Goal: Task Accomplishment & Management: Complete application form

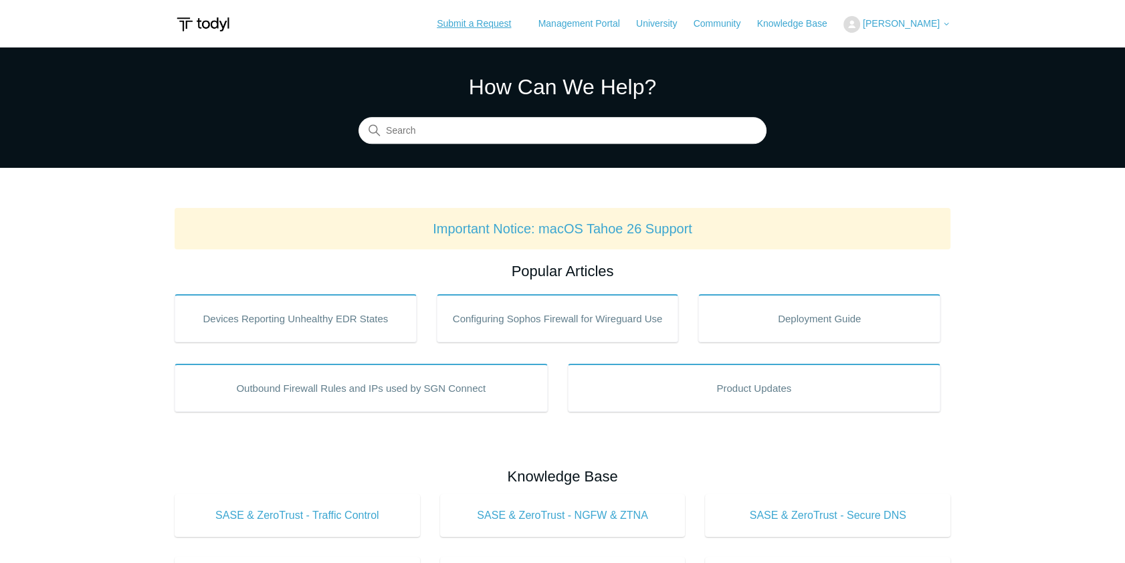
click at [509, 20] on link "Submit a Request" at bounding box center [474, 24] width 101 height 22
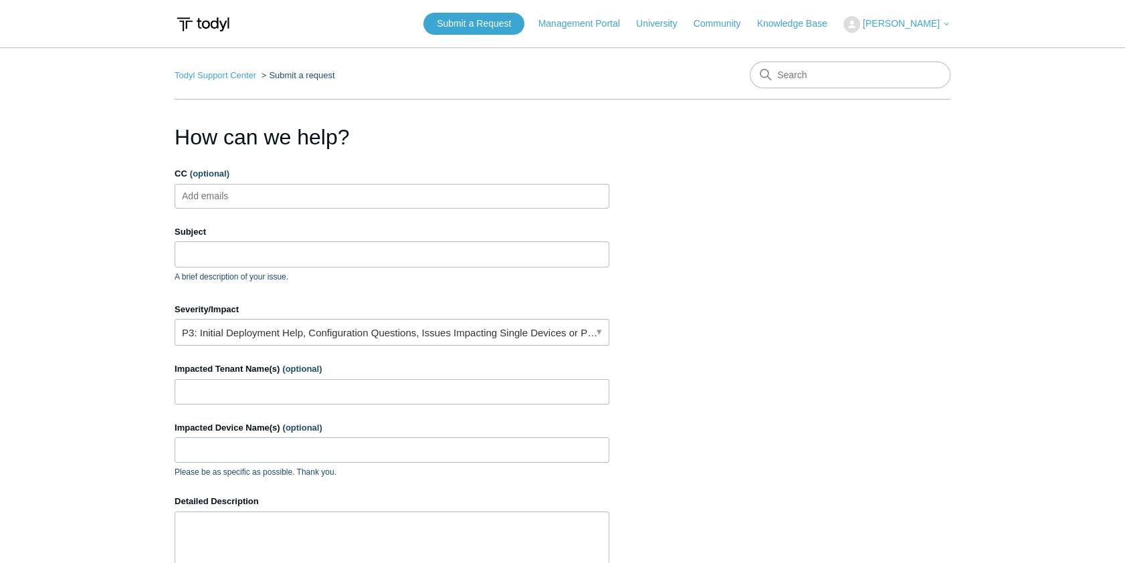
click at [263, 200] on ul "Add emails" at bounding box center [392, 196] width 435 height 25
type input "Elizer"
drag, startPoint x: 241, startPoint y: 201, endPoint x: 205, endPoint y: 195, distance: 36.5
click at [189, 202] on ul "Elizer" at bounding box center [392, 196] width 435 height 25
click at [257, 193] on span "close" at bounding box center [259, 196] width 5 height 15
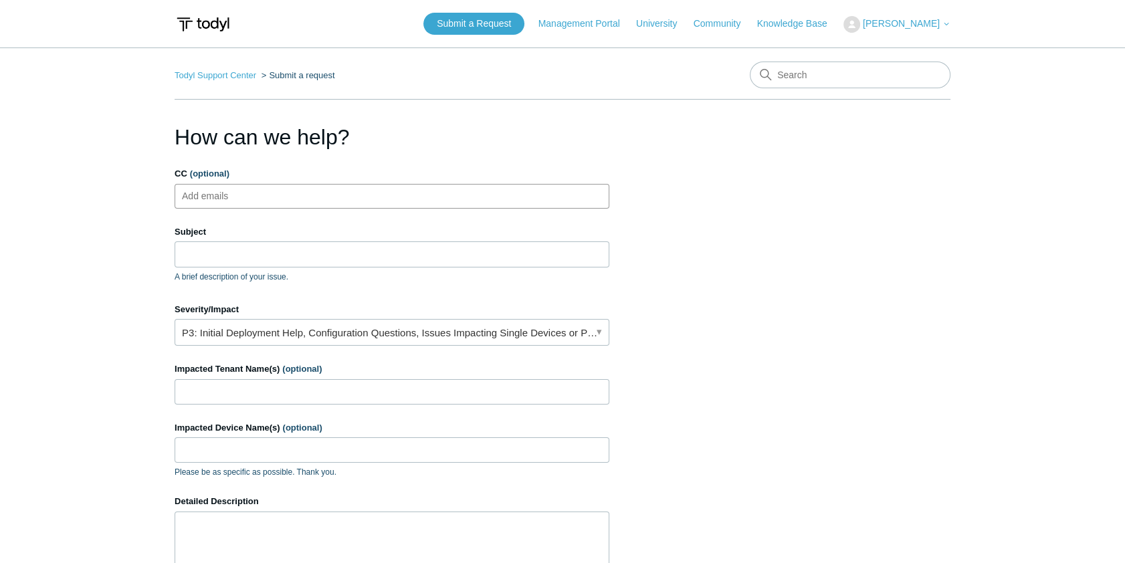
paste input "eliezerm@divergeit.com"
type input "eliezerm@divergeit.com"
click at [244, 252] on input "Subject" at bounding box center [392, 254] width 435 height 25
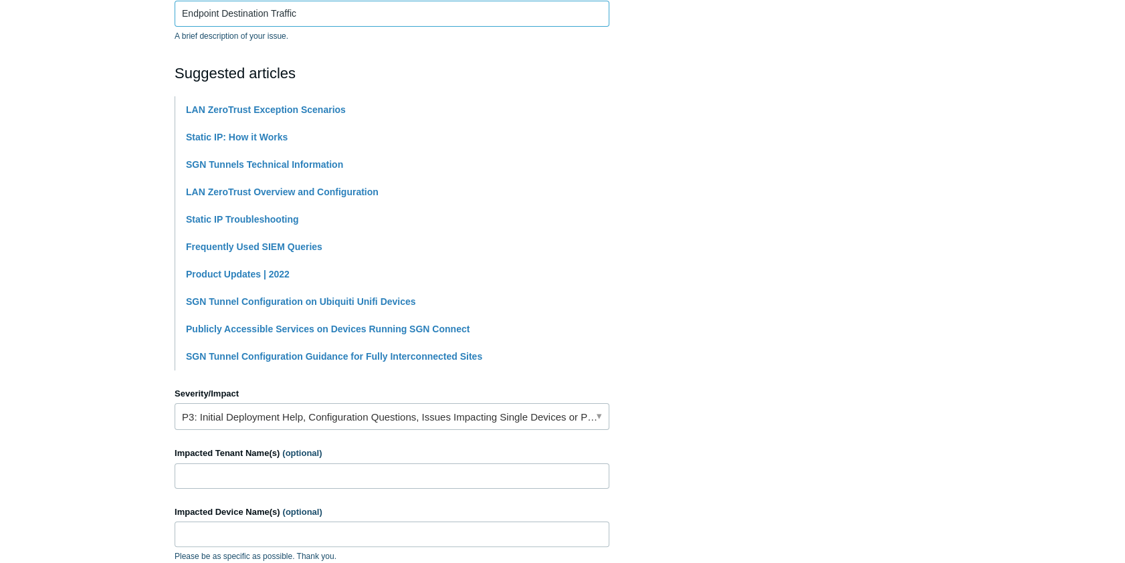
scroll to position [243, 0]
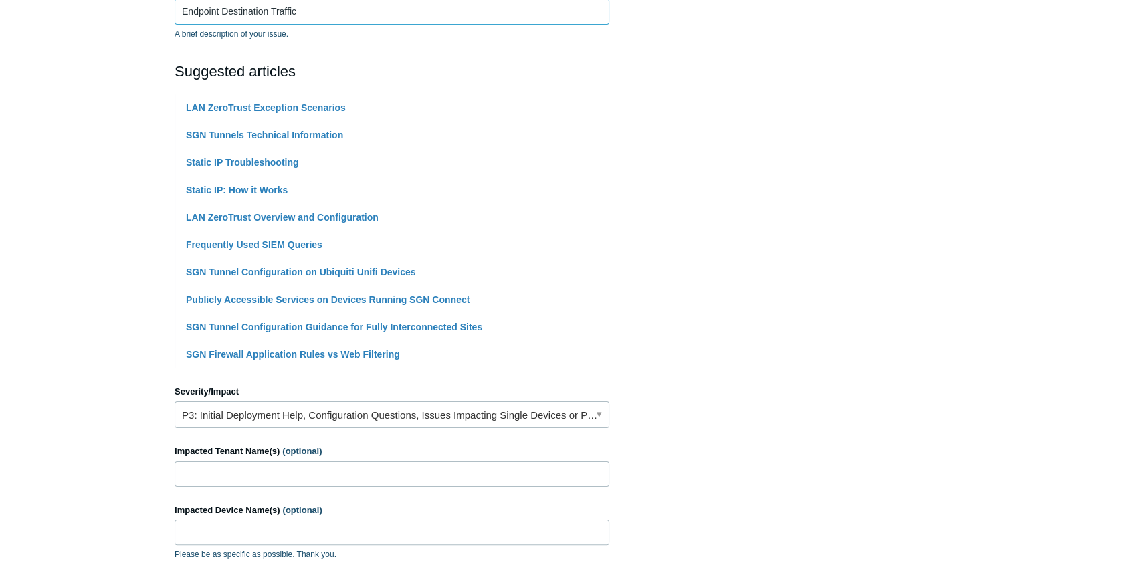
type input "Endpoint Destination Traffic"
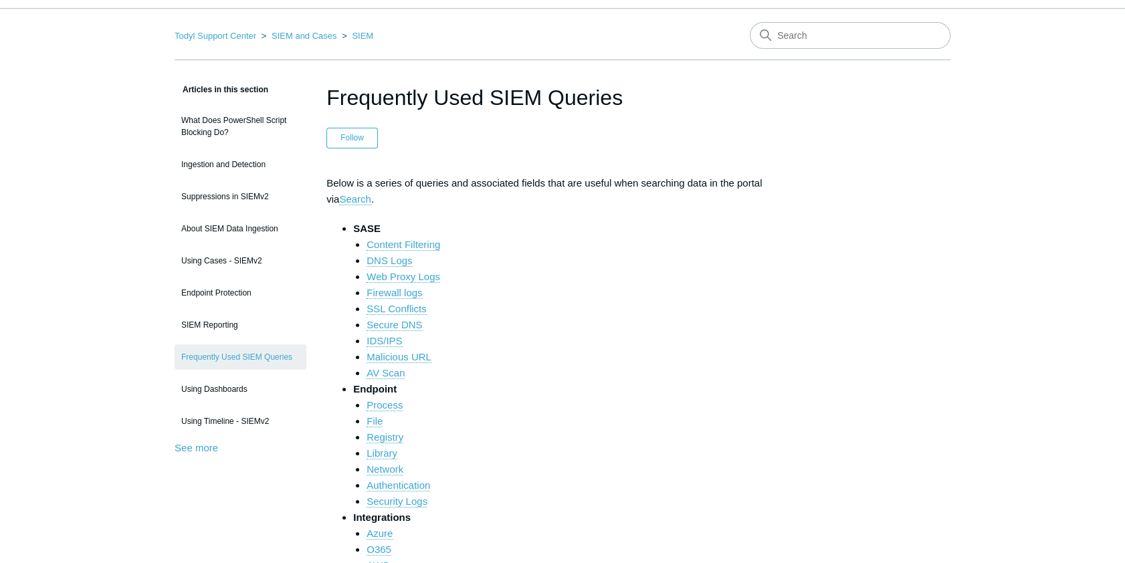
scroll to position [60, 0]
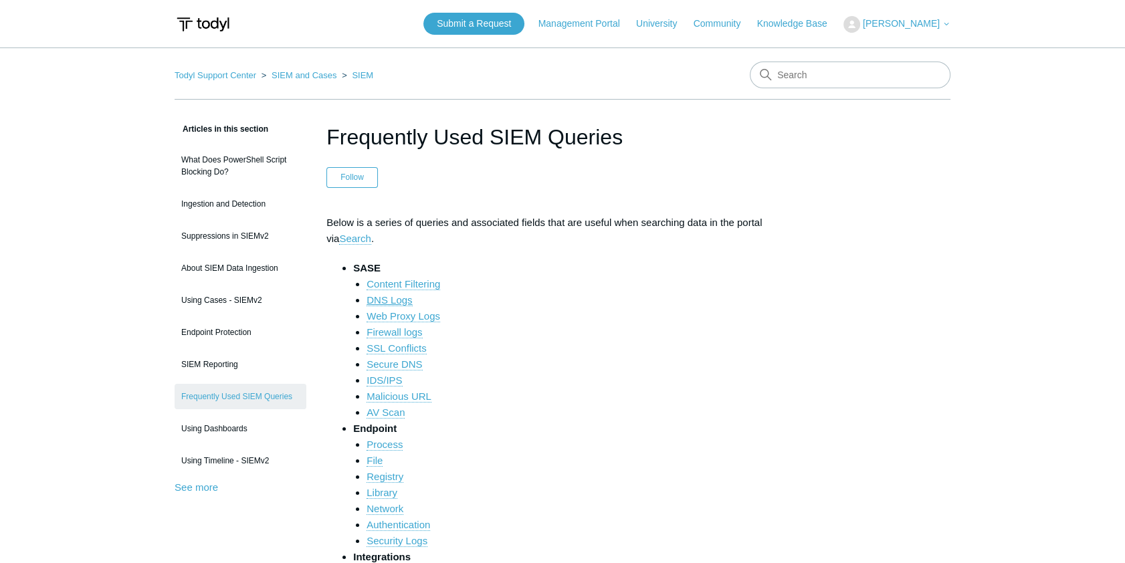
click at [383, 301] on link "DNS Logs" at bounding box center [389, 300] width 45 height 12
click at [387, 298] on link "DNS Logs" at bounding box center [389, 300] width 45 height 12
click at [393, 313] on link "Web Proxy Logs" at bounding box center [404, 316] width 74 height 12
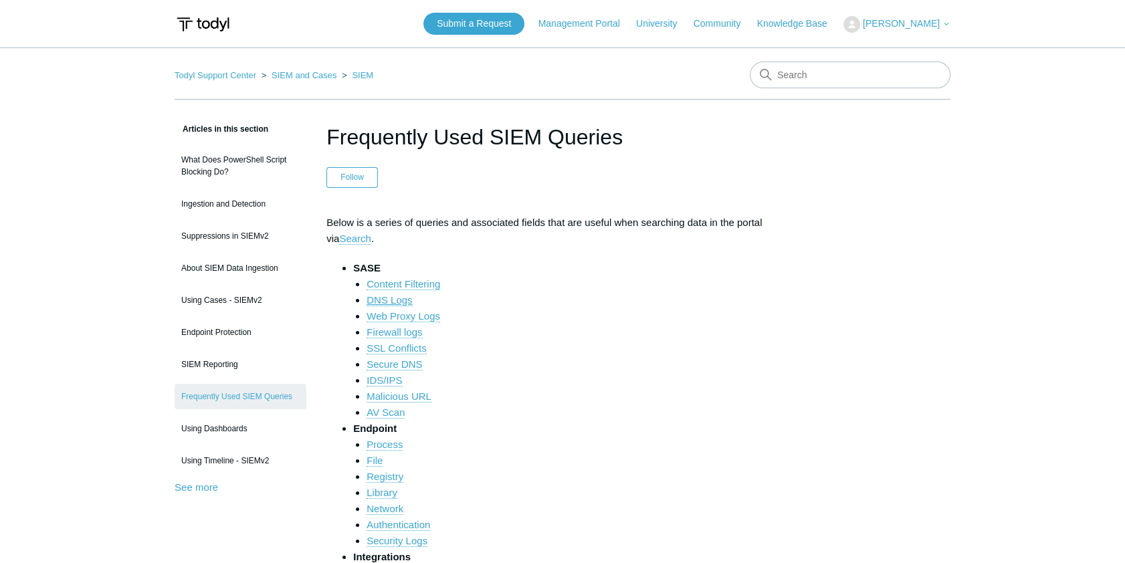
click at [377, 299] on link "DNS Logs" at bounding box center [389, 300] width 45 height 12
click at [378, 299] on link "DNS Logs" at bounding box center [389, 300] width 45 height 12
click at [391, 280] on link "Content Filtering" at bounding box center [404, 284] width 74 height 12
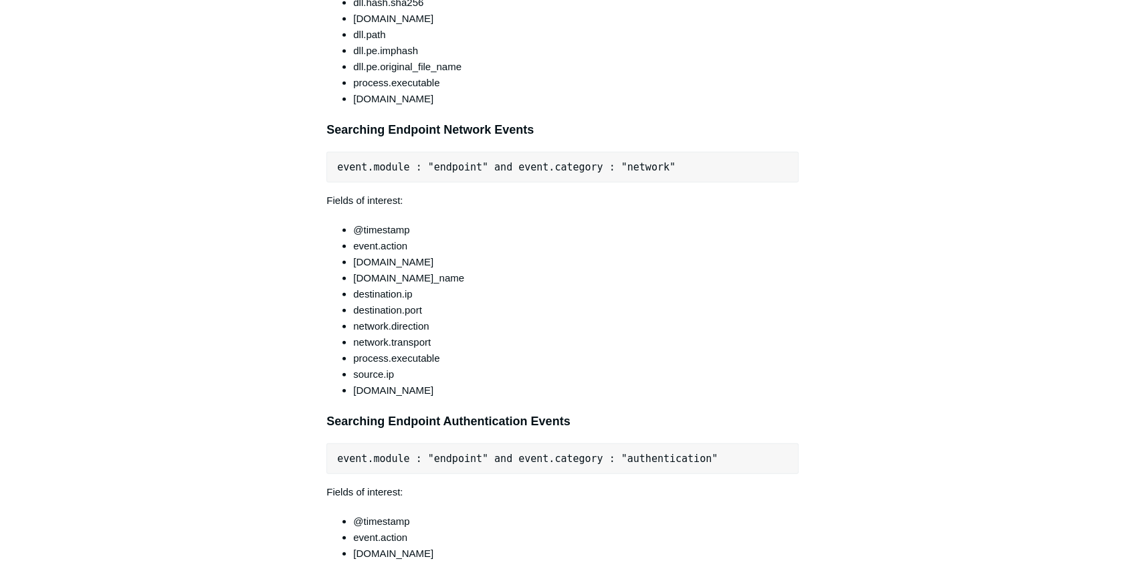
scroll to position [4582, 0]
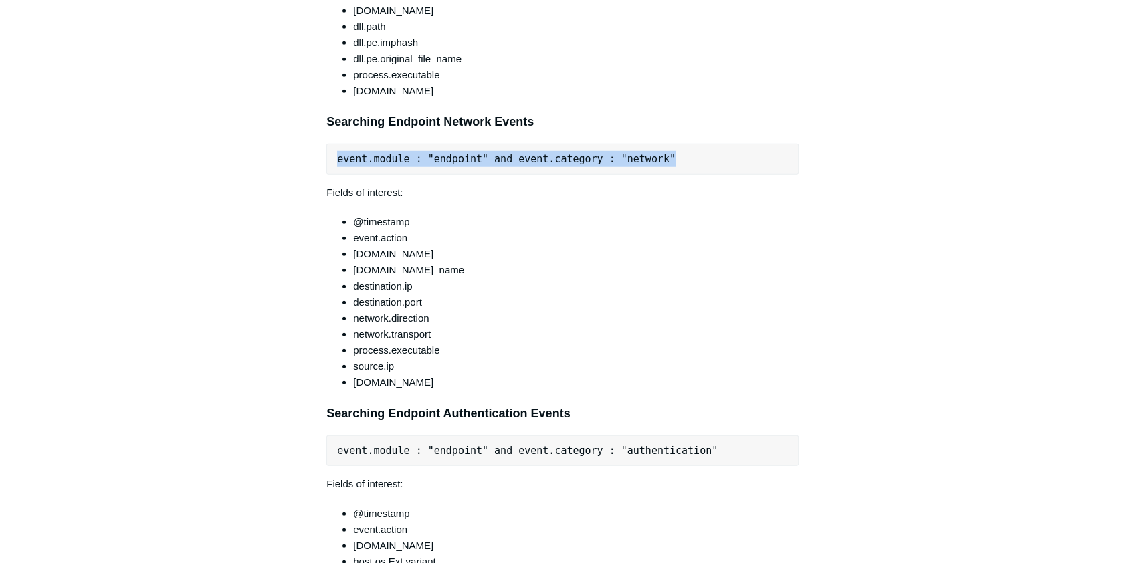
drag, startPoint x: 336, startPoint y: 172, endPoint x: 665, endPoint y: 170, distance: 329.2
click at [665, 170] on pre "event.module : "endpoint" and event.category : "network"" at bounding box center [563, 159] width 472 height 31
drag, startPoint x: 665, startPoint y: 170, endPoint x: 596, endPoint y: 169, distance: 68.9
copy pre "event.module : "endpoint" and event.category : "network""
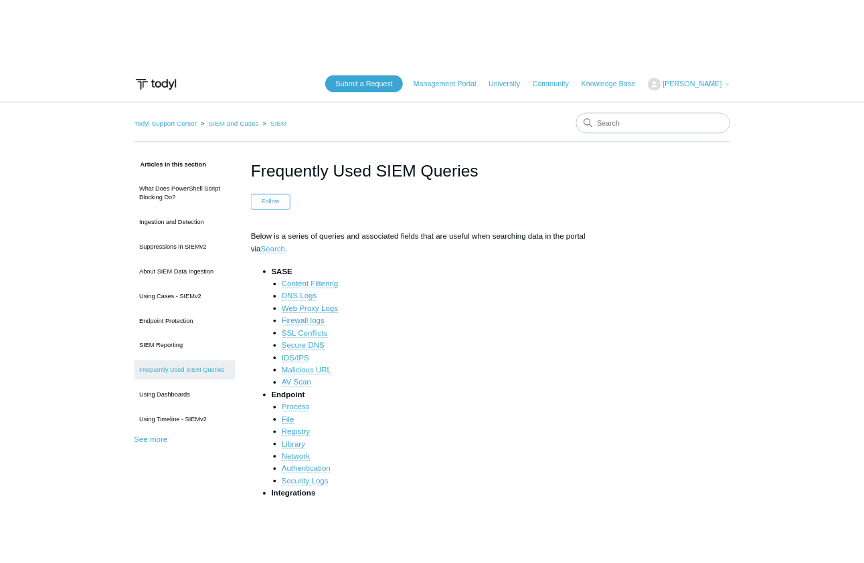
scroll to position [60, 0]
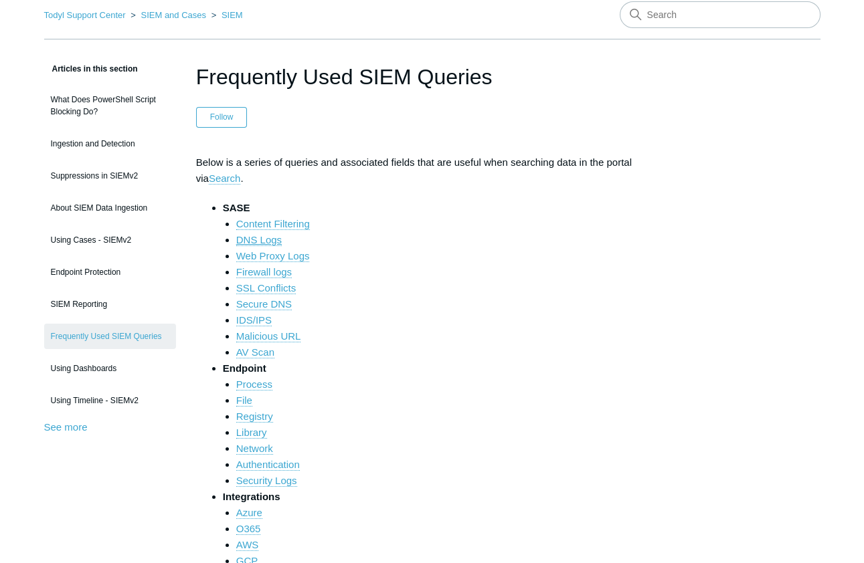
click at [266, 240] on link "DNS Logs" at bounding box center [258, 240] width 45 height 12
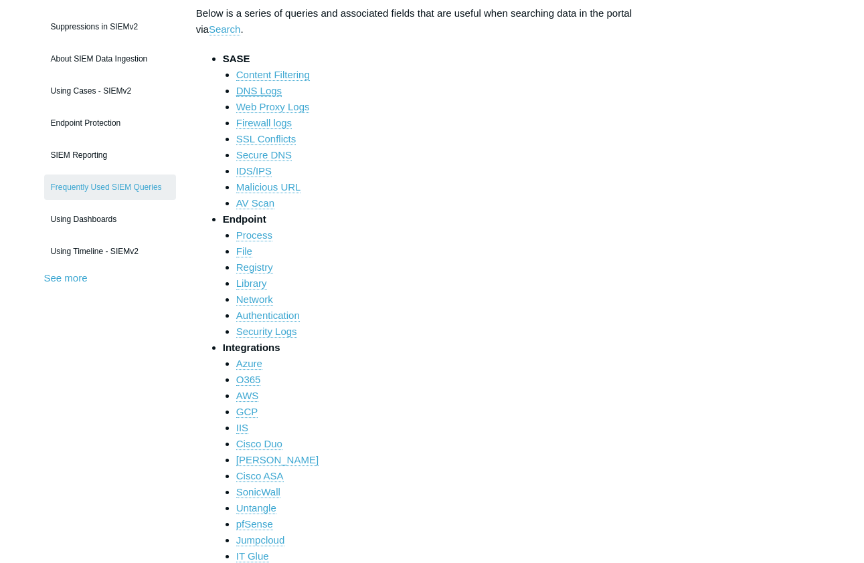
scroll to position [182, 0]
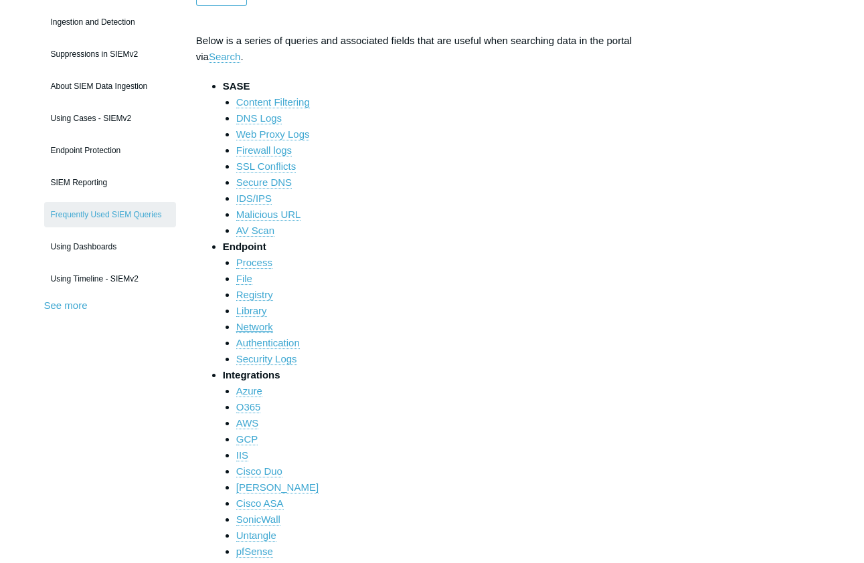
click at [268, 327] on link "Network" at bounding box center [254, 327] width 37 height 12
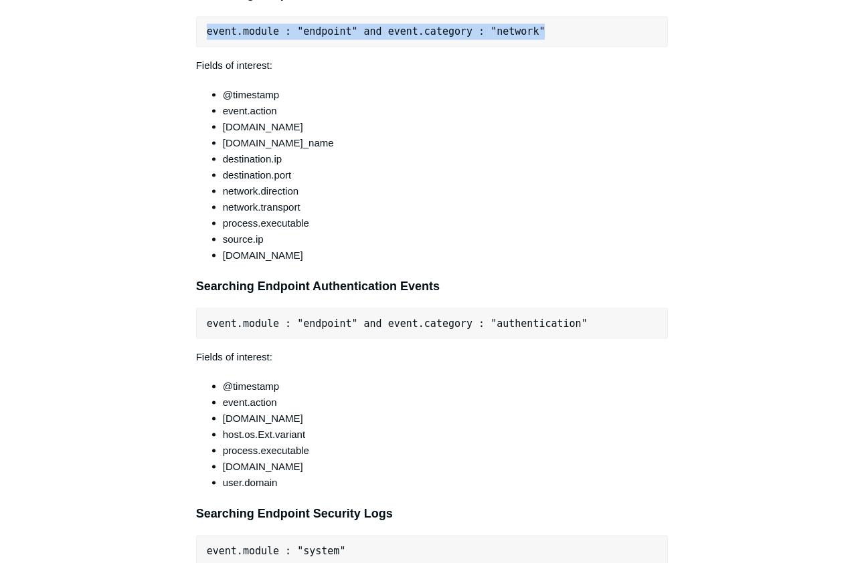
drag, startPoint x: 208, startPoint y: 45, endPoint x: 557, endPoint y: 43, distance: 348.6
click at [557, 43] on pre "event.module : "endpoint" and event.category : "network"" at bounding box center [432, 31] width 472 height 31
drag, startPoint x: 557, startPoint y: 43, endPoint x: 475, endPoint y: 51, distance: 82.0
copy pre "event.module : "endpoint" and event.category : "network""
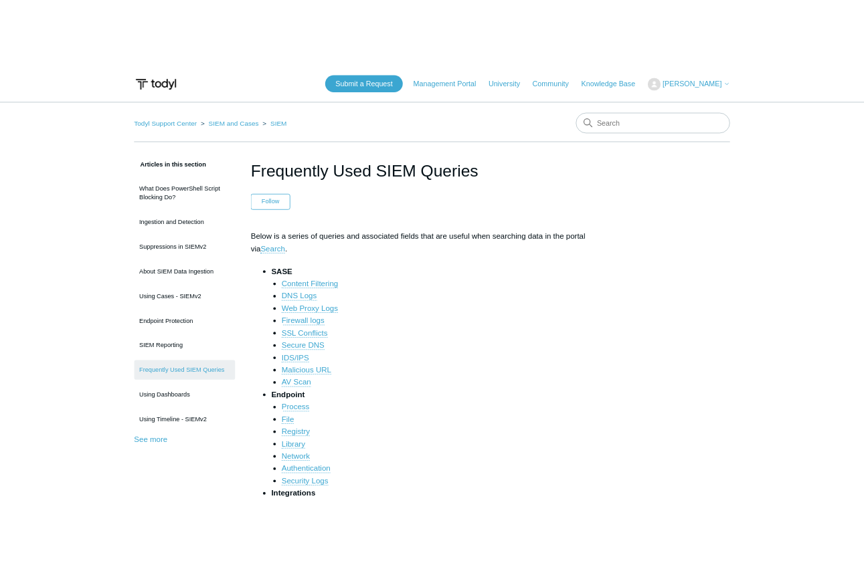
scroll to position [4582, 0]
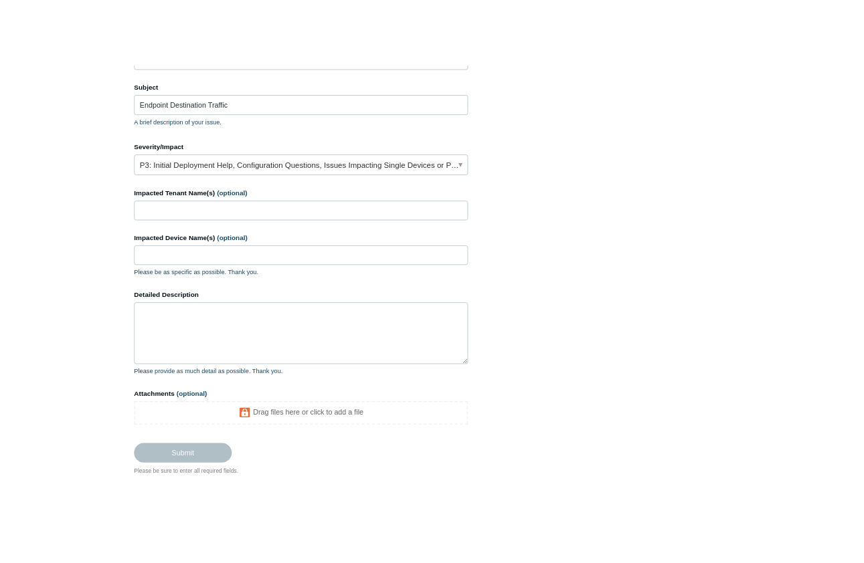
scroll to position [182, 0]
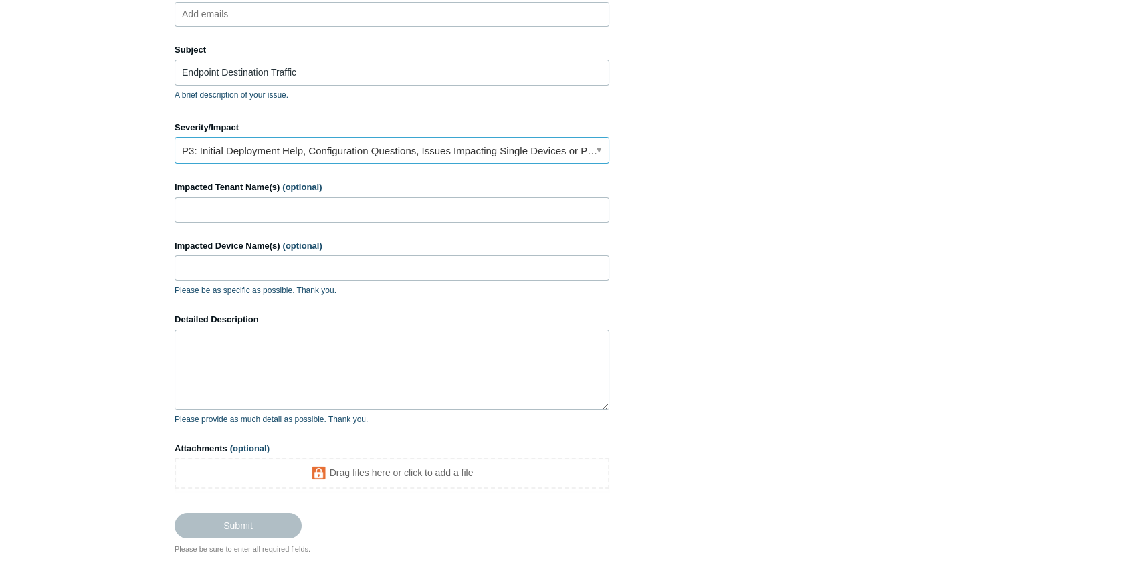
click at [322, 151] on link "P3: Initial Deployment Help, Configuration Questions, Issues Impacting Single D…" at bounding box center [392, 150] width 435 height 27
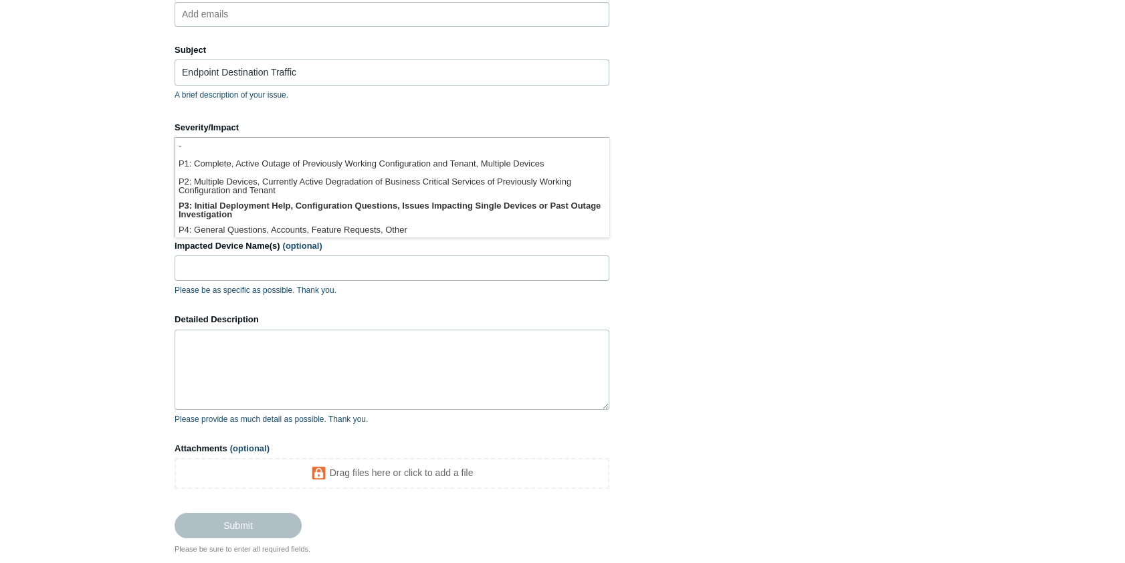
click at [771, 181] on section "How can we help? CC (optional) Add emails Subject Endpoint Destination Traffic …" at bounding box center [563, 247] width 776 height 616
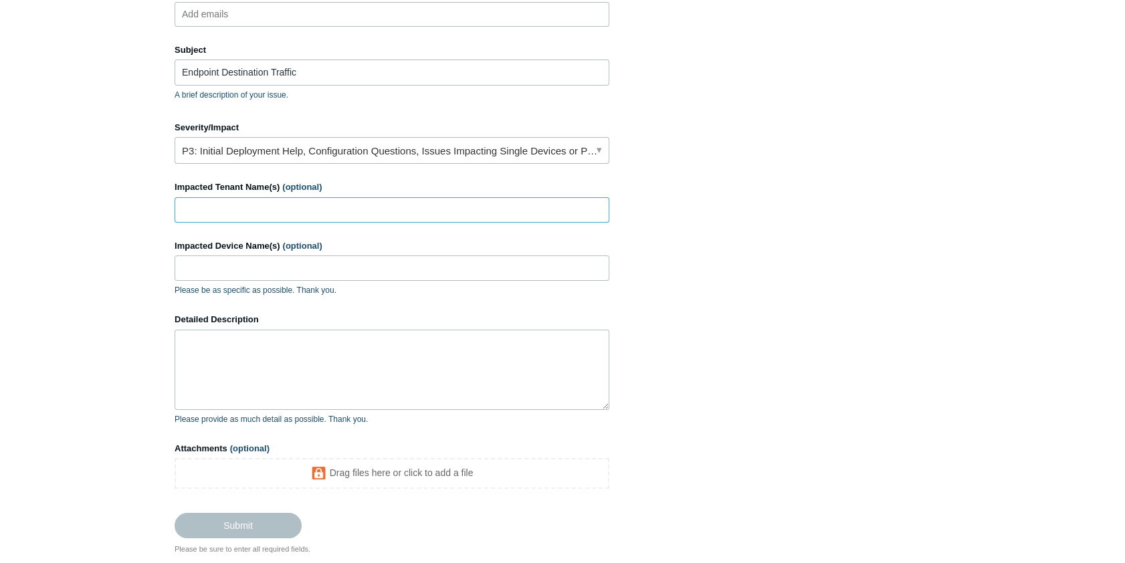
click at [233, 206] on input "Impacted Tenant Name(s) (optional)" at bounding box center [392, 209] width 435 height 25
type input "PFD Capital"
click at [248, 349] on textarea "Detailed Description" at bounding box center [392, 370] width 435 height 80
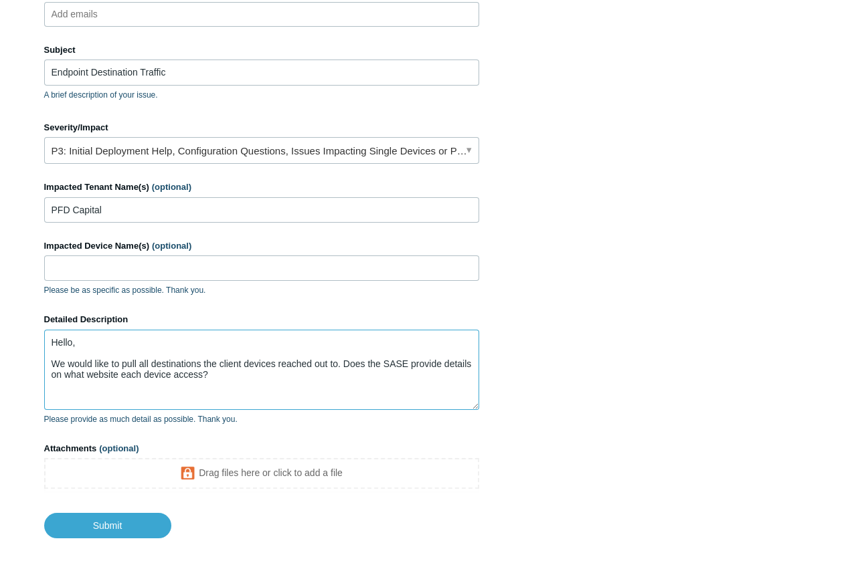
click at [207, 383] on textarea "Hello, We would like to pull all destinations the client devices reached out to…" at bounding box center [261, 370] width 435 height 80
paste textarea "We’re looking to retrieve all destinations that client devices have connected t…"
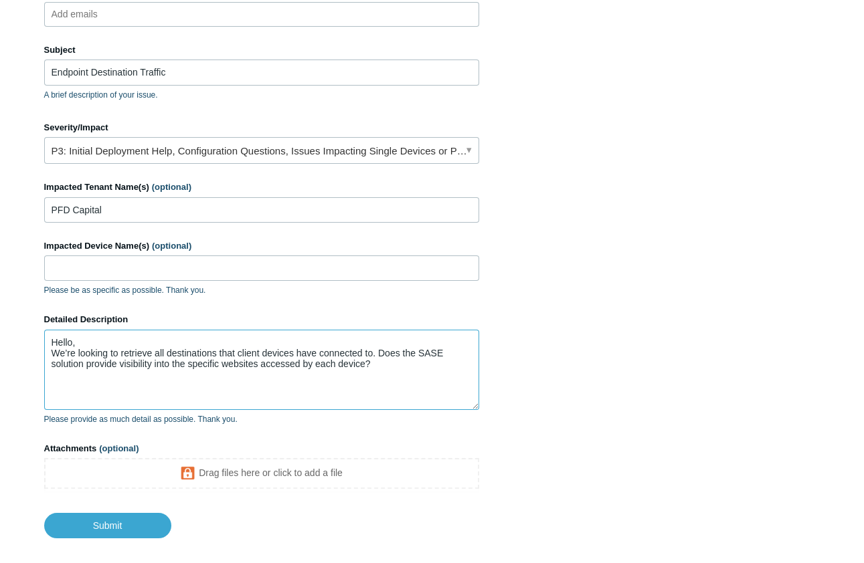
click at [122, 341] on textarea "Hello, We’re looking to retrieve all destinations that client devices have conn…" at bounding box center [261, 370] width 435 height 80
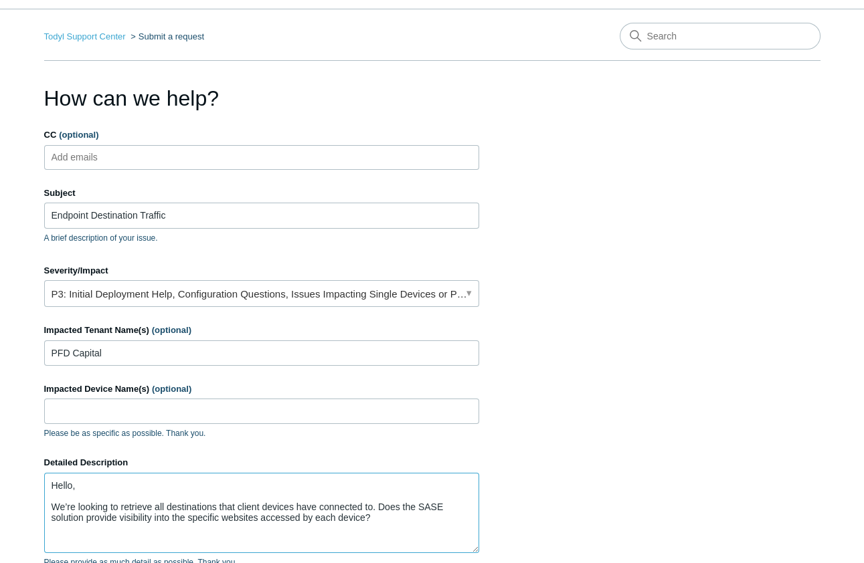
scroll to position [60, 0]
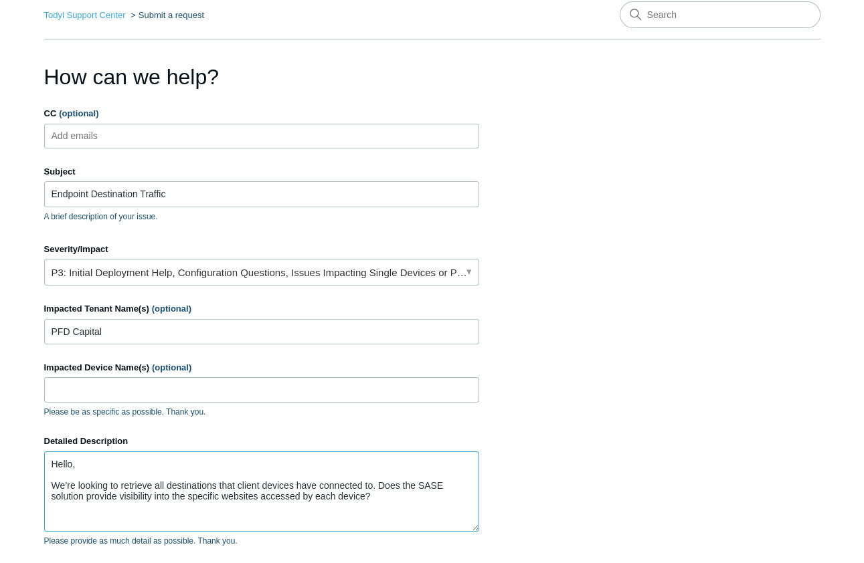
type textarea "Hello, We’re looking to retrieve all destinations that client devices have conn…"
click at [181, 136] on ul "Add emails" at bounding box center [261, 136] width 435 height 25
click at [113, 137] on input "CC (optional)" at bounding box center [86, 136] width 80 height 20
paste input "[EMAIL_ADDRESS][DOMAIN_NAME]"
type input "[EMAIL_ADDRESS][DOMAIN_NAME]"
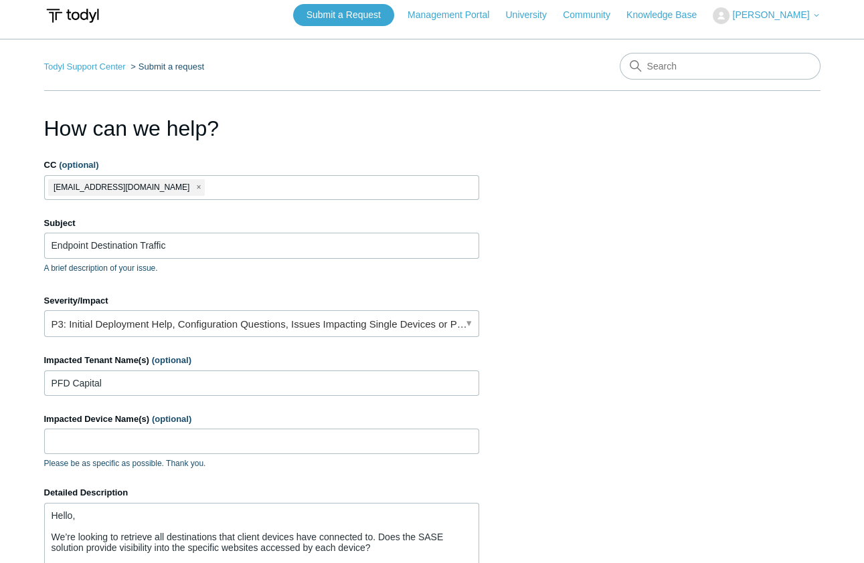
scroll to position [0, 0]
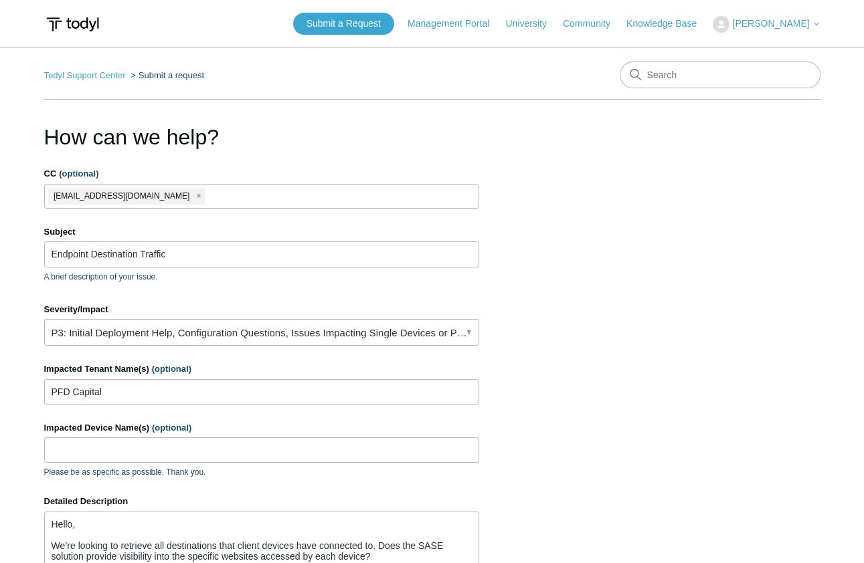
click at [207, 192] on input "CC (optional)" at bounding box center [223, 196] width 33 height 20
paste input "[PERSON_NAME][EMAIL_ADDRESS][DOMAIN_NAME]"
type input "[PERSON_NAME][EMAIL_ADDRESS][DOMAIN_NAME]"
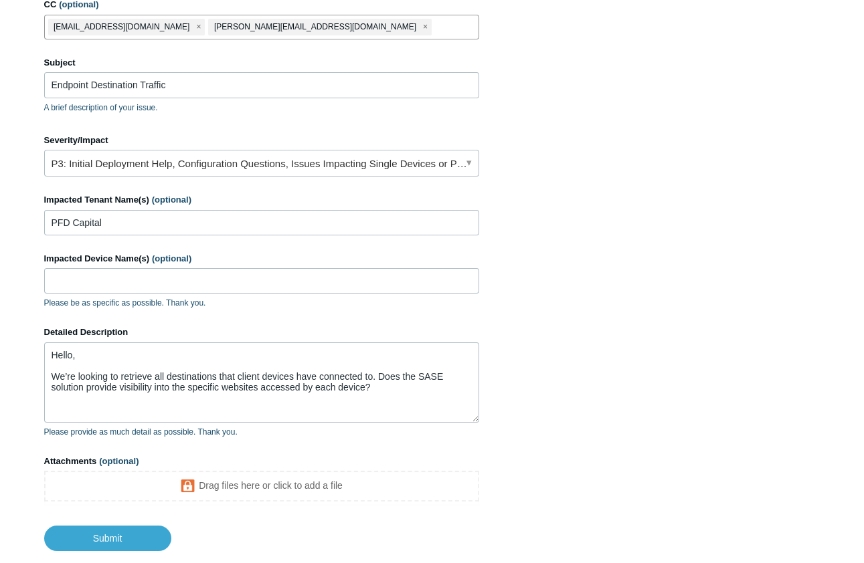
scroll to position [250, 0]
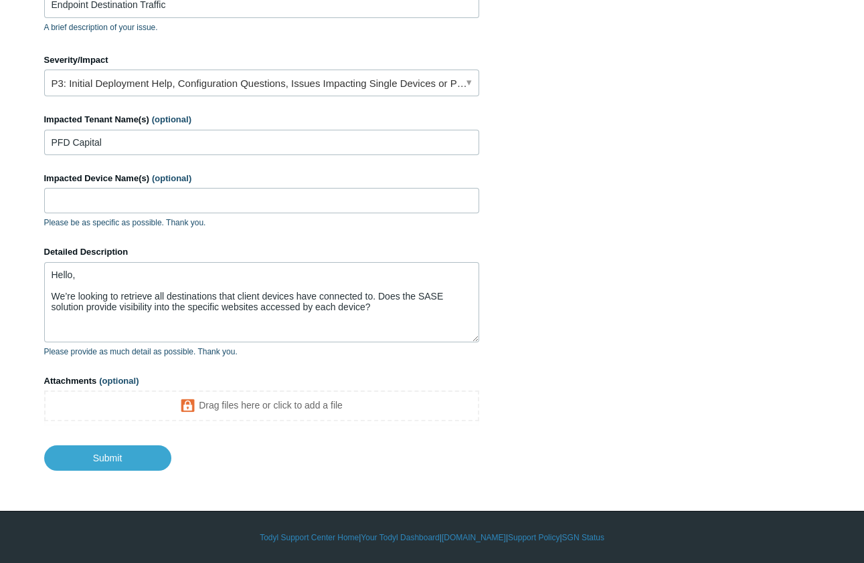
click at [118, 472] on body "Skip to main content Submit a Request Management Portal University Community Kn…" at bounding box center [432, 157] width 864 height 814
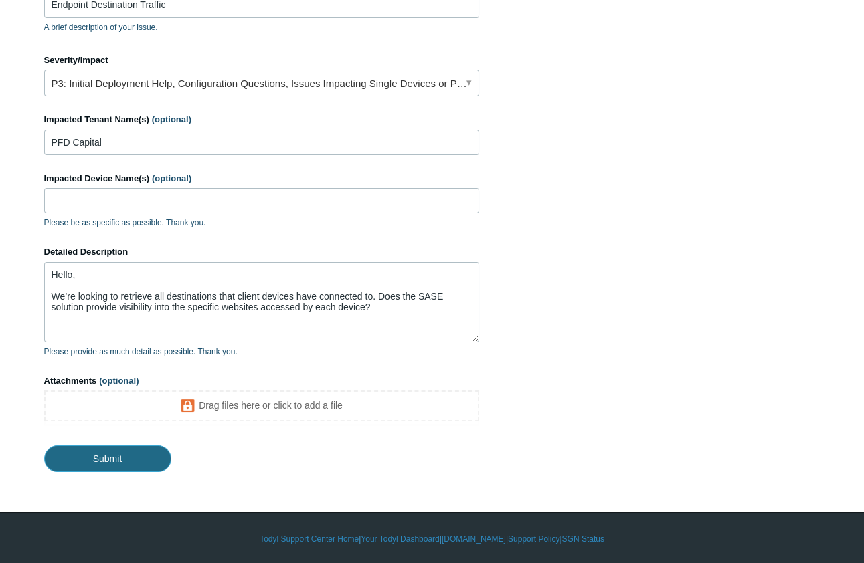
click at [114, 459] on input "Submit" at bounding box center [107, 459] width 127 height 27
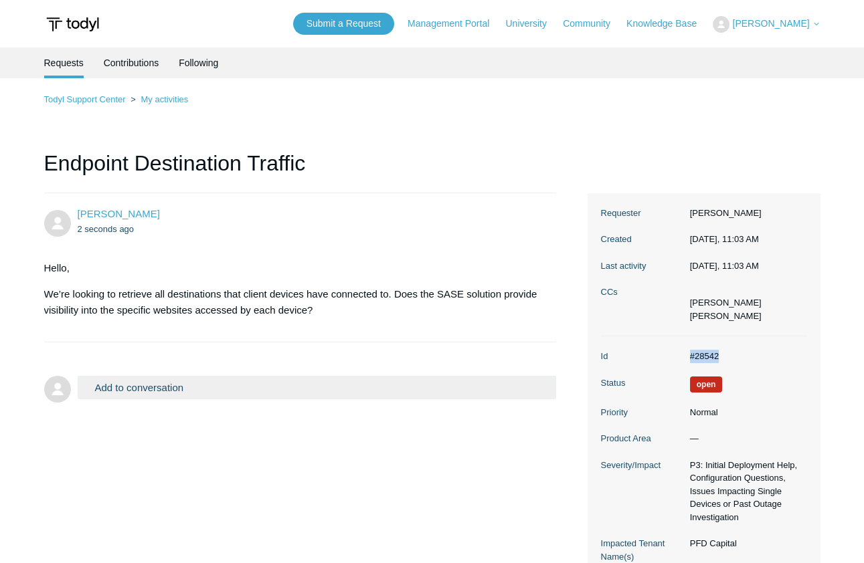
drag, startPoint x: 685, startPoint y: 356, endPoint x: 729, endPoint y: 357, distance: 44.2
click at [729, 357] on dd "#28542" at bounding box center [745, 356] width 124 height 13
copy dd "#28542"
